Goal: Information Seeking & Learning: Learn about a topic

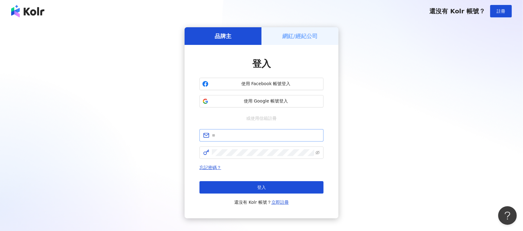
click at [266, 139] on span at bounding box center [261, 135] width 124 height 12
type input "*"
type input "**********"
click at [259, 158] on span at bounding box center [261, 153] width 124 height 12
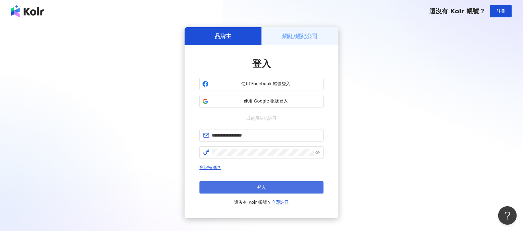
click at [300, 186] on button "登入" at bounding box center [261, 187] width 124 height 12
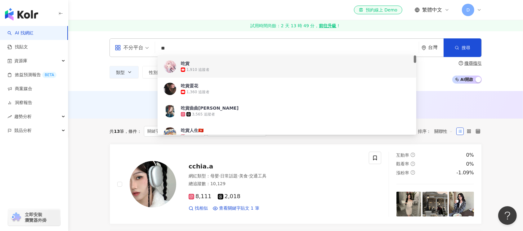
click at [206, 48] on input "**" at bounding box center [287, 48] width 259 height 12
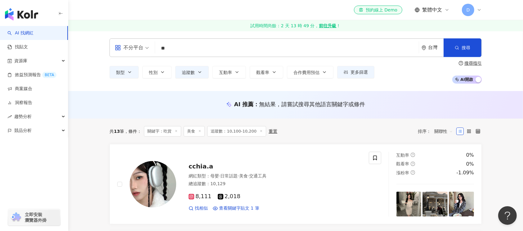
click at [102, 89] on div "不分平台 吃貨 ** 台灣 搜尋 108838ee-4a2a-4bbb-8de4-720127e1bcfc 1a2018cb-41d8-49c5-9ab9-2…" at bounding box center [295, 61] width 455 height 60
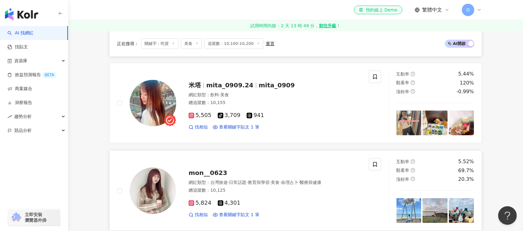
scroll to position [206, 0]
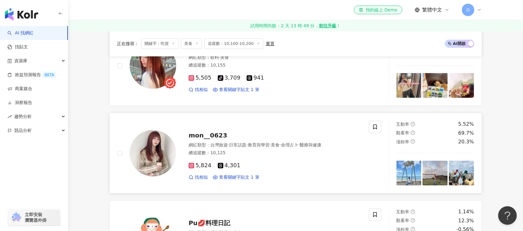
click at [159, 154] on img at bounding box center [153, 153] width 47 height 47
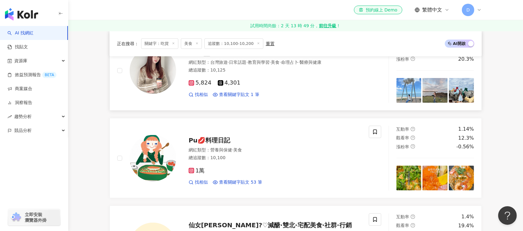
scroll to position [331, 0]
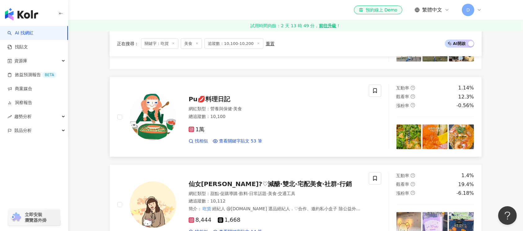
click at [164, 113] on img at bounding box center [153, 117] width 47 height 47
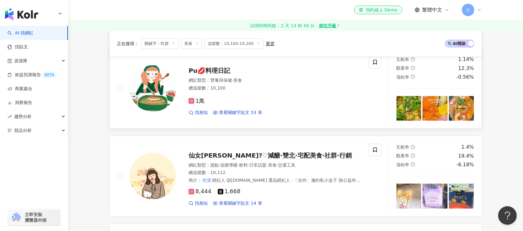
scroll to position [372, 0]
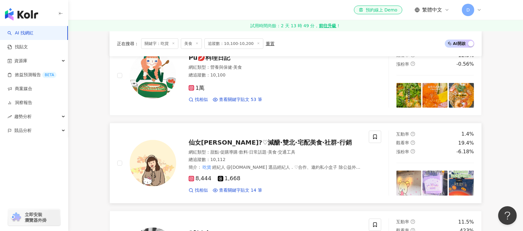
click at [158, 165] on img at bounding box center [153, 163] width 47 height 47
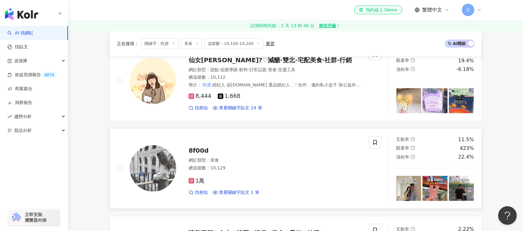
click at [149, 169] on img at bounding box center [153, 168] width 47 height 47
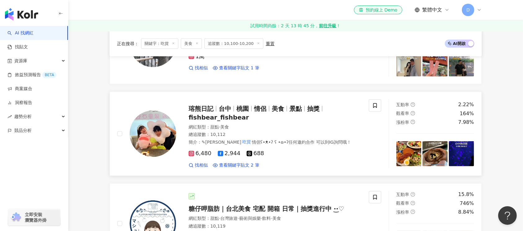
scroll to position [620, 0]
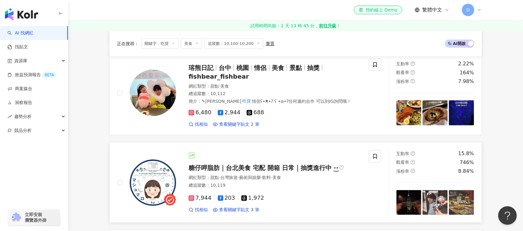
click at [158, 186] on img at bounding box center [153, 183] width 47 height 47
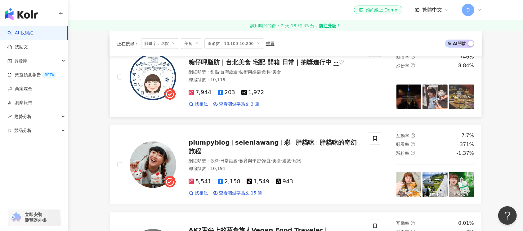
scroll to position [744, 0]
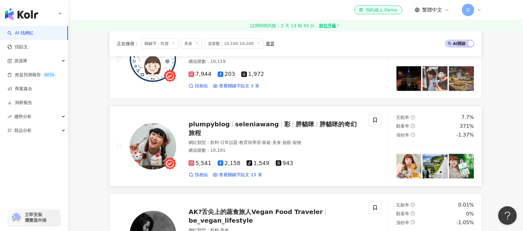
click at [149, 157] on img at bounding box center [153, 146] width 47 height 47
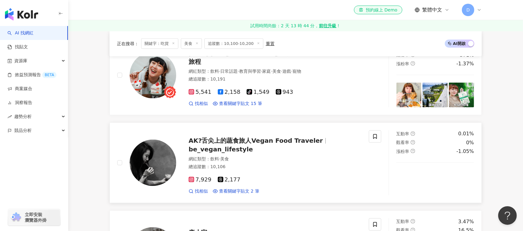
scroll to position [827, 0]
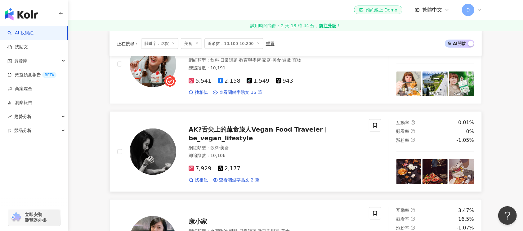
click at [152, 159] on img at bounding box center [153, 152] width 47 height 47
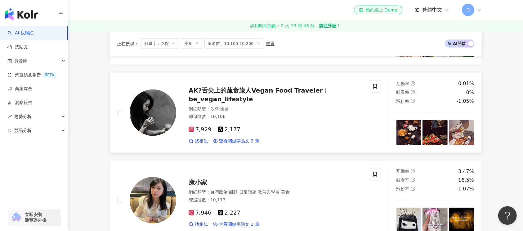
scroll to position [909, 0]
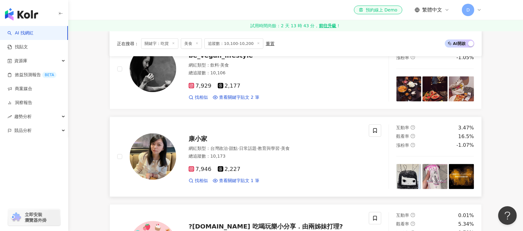
click at [162, 160] on img at bounding box center [153, 157] width 47 height 47
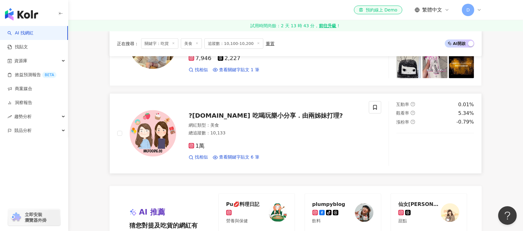
scroll to position [1033, 0]
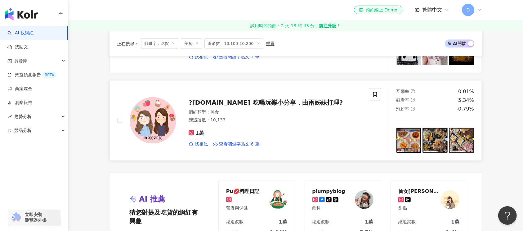
click at [156, 123] on img at bounding box center [153, 120] width 47 height 47
click at [143, 129] on img at bounding box center [153, 120] width 47 height 47
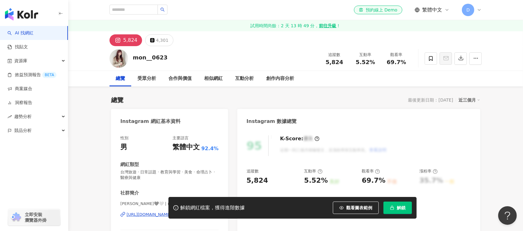
scroll to position [82, 0]
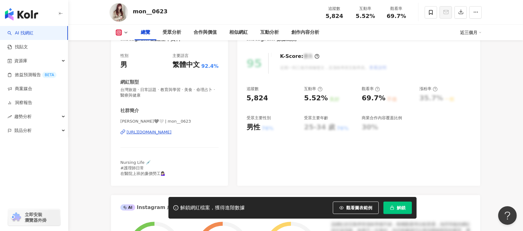
click at [168, 134] on div "https://www.instagram.com/mon__0623/" at bounding box center [149, 133] width 45 height 6
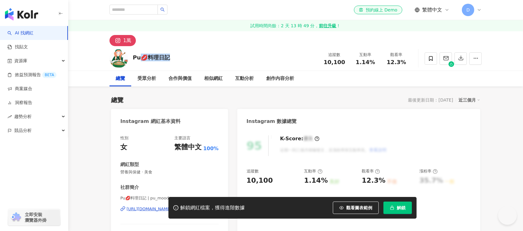
drag, startPoint x: 141, startPoint y: 59, endPoint x: 127, endPoint y: 59, distance: 14.6
click at [127, 59] on div "Pu💋料理日記 追蹤數 10,100 互動率 1.14% 觀看率 12.3%" at bounding box center [295, 58] width 397 height 24
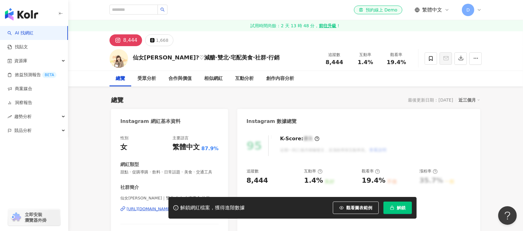
scroll to position [82, 0]
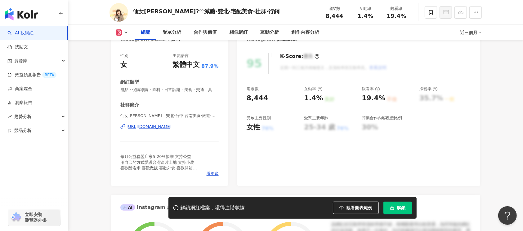
click at [169, 130] on div "https://www.instagram.com/fair.y_foodie/" at bounding box center [149, 127] width 45 height 6
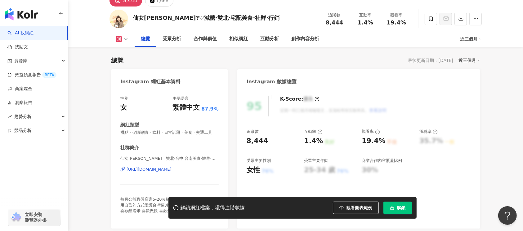
scroll to position [0, 0]
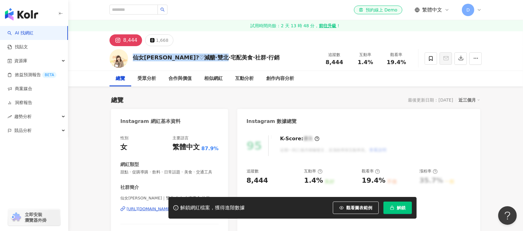
drag, startPoint x: 259, startPoint y: 55, endPoint x: 134, endPoint y: 59, distance: 124.7
click at [134, 59] on div "仙女凱蒂?♡︎減醣·雙北·宅配美食·社群·行銷 追蹤數 8,444 互動率 1.4% 觀看率 19.4%" at bounding box center [295, 58] width 397 height 24
copy div "仙女凱蒂?♡︎減醣·雙北·宅配美食·社群·行銷"
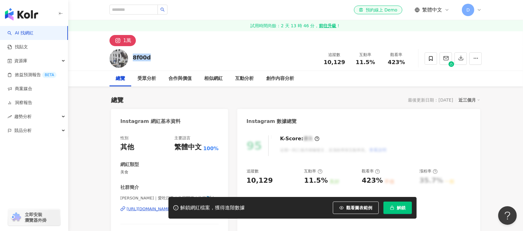
drag, startPoint x: 156, startPoint y: 59, endPoint x: 131, endPoint y: 58, distance: 24.5
click at [131, 58] on div "8f00d 追蹤數 10,129 互動率 11.5% 觀看率 423%" at bounding box center [295, 58] width 397 height 24
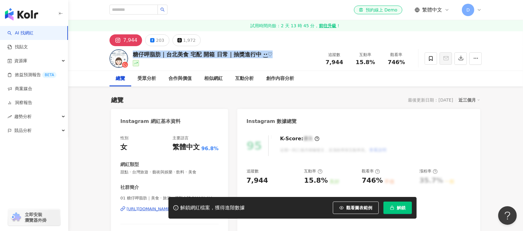
drag, startPoint x: 289, startPoint y: 58, endPoint x: 131, endPoint y: 56, distance: 158.5
click at [131, 56] on div "糖仔呷脂肪｜台北美食 宅配 開箱 日常｜抽獎進行中 ·͜·♡ 追蹤數 7,944 互動率 15.8% 觀看率 746%" at bounding box center [295, 58] width 397 height 24
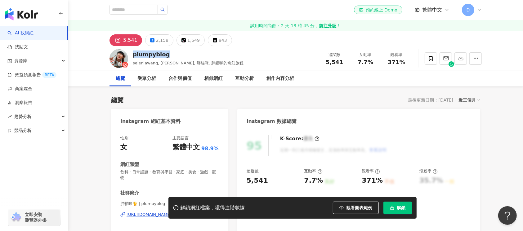
drag, startPoint x: 227, startPoint y: 50, endPoint x: 131, endPoint y: 56, distance: 96.6
click at [131, 56] on div "plumpyblog seleniawang, [PERSON_NAME], 胖貓咪, 胖貓咪的奇幻旅程 追蹤數 5,541 互動率 7.7% 觀看率 371%" at bounding box center [295, 58] width 397 height 24
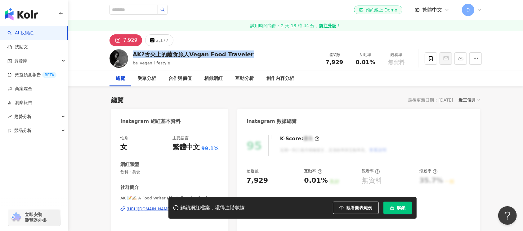
drag, startPoint x: 254, startPoint y: 58, endPoint x: 131, endPoint y: 55, distance: 122.5
click at [131, 55] on div "AK?舌尖上的蔬食旅人Vegan Food Traveler be_vegan_lifestyle 追蹤數 7,929 互動率 0.01% 觀看率 無資料" at bounding box center [295, 58] width 397 height 24
copy div "AK?舌尖上的蔬食旅人Vegan Food Traveler"
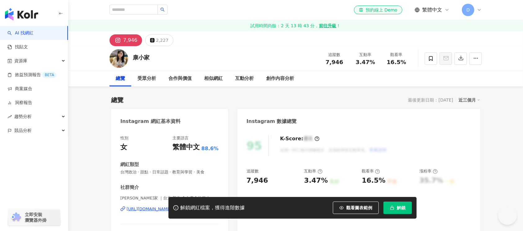
drag, startPoint x: 151, startPoint y: 61, endPoint x: 228, endPoint y: 215, distance: 172.8
click at [133, 53] on div "康小家 追蹤數 7,946 互動率 3.47% 觀看率 16.5%" at bounding box center [295, 58] width 397 height 24
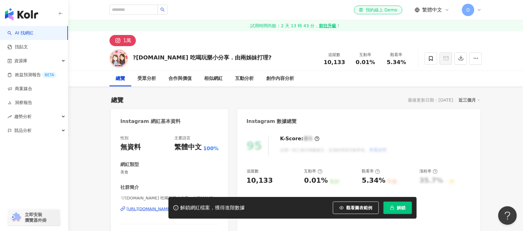
drag, startPoint x: 140, startPoint y: 63, endPoint x: 165, endPoint y: 104, distance: 47.8
click at [130, 56] on div "?HKFOODIE.CC 吃喝玩樂小分享．由兩姊妹打理? 追蹤數 10,133 互動率 0.01% 觀看率 5.34%" at bounding box center [295, 58] width 397 height 24
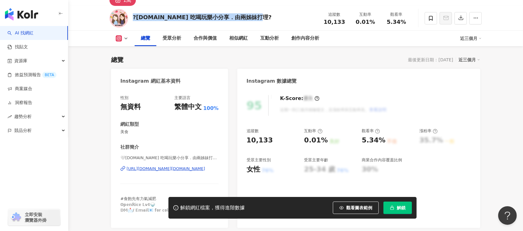
scroll to position [41, 0]
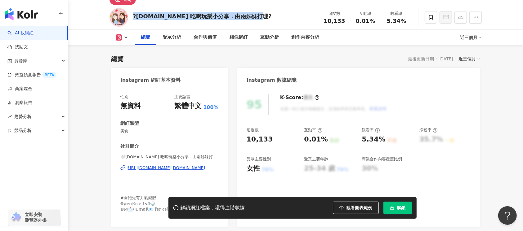
click at [162, 167] on div "https://www.instagram.com/hkfoodie.cc/" at bounding box center [166, 168] width 78 height 6
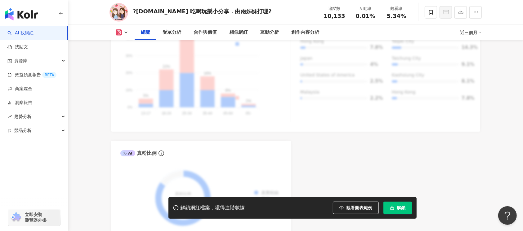
scroll to position [165, 0]
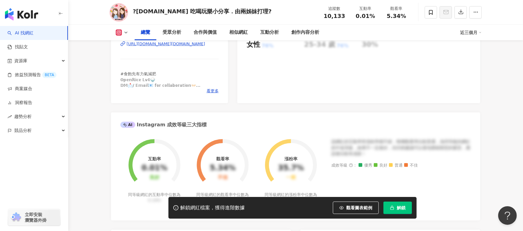
click at [167, 47] on div "[URL][DOMAIN_NAME][DOMAIN_NAME]" at bounding box center [166, 44] width 78 height 6
